Goal: Transaction & Acquisition: Purchase product/service

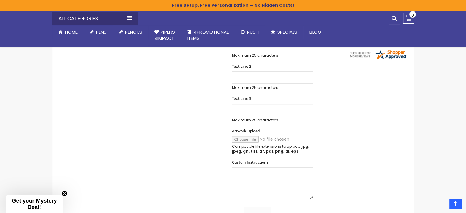
scroll to position [245, 0]
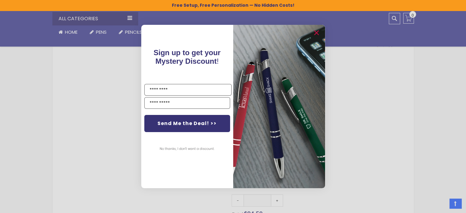
drag, startPoint x: 0, startPoint y: 0, endPoint x: 28, endPoint y: 124, distance: 126.9
click at [28, 124] on div "Close dialog Sign up to get your Mystery Discount ! Name Send Me the Deal! >> N…" at bounding box center [233, 106] width 466 height 213
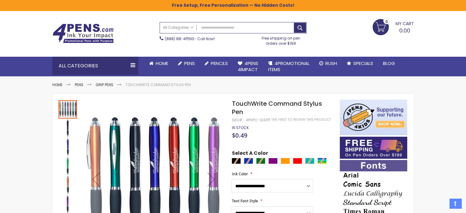
scroll to position [0, 0]
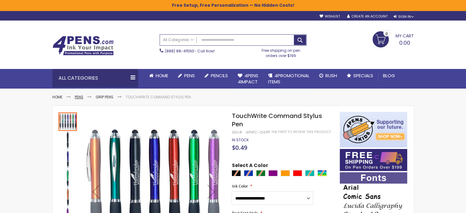
click at [77, 97] on link "Pens" at bounding box center [79, 96] width 9 height 5
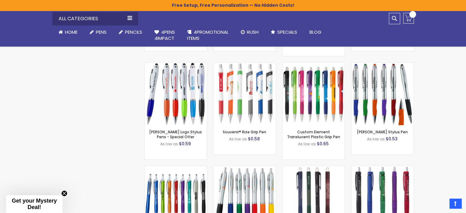
scroll to position [3251, 0]
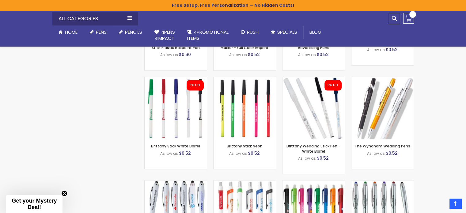
scroll to position [3004, 0]
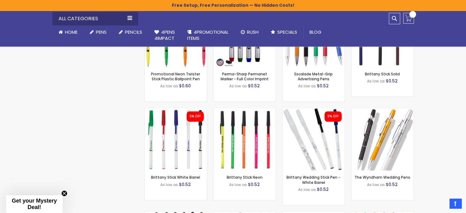
drag, startPoint x: 0, startPoint y: 87, endPoint x: 20, endPoint y: 78, distance: 21.4
